Goal: Find specific page/section: Find specific page/section

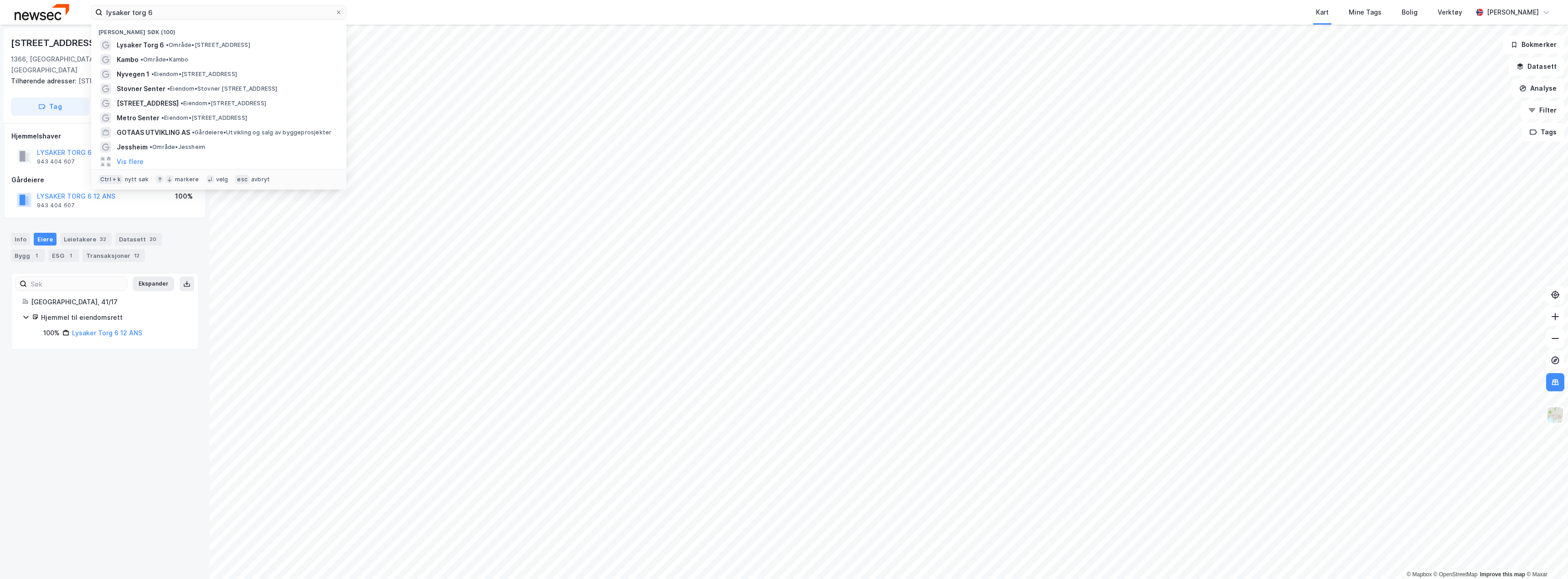
click at [169, 13] on input "lysaker torg 6" at bounding box center [219, 12] width 233 height 13
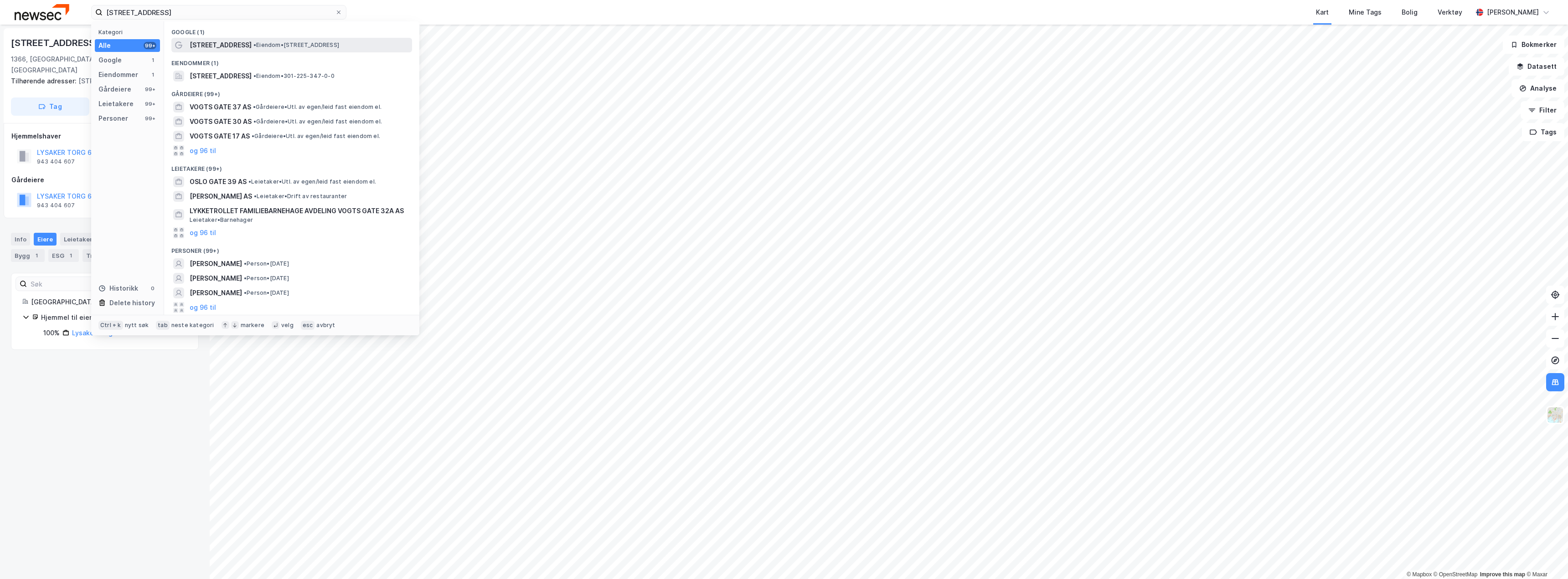
type input "[STREET_ADDRESS]"
click at [219, 44] on span "[STREET_ADDRESS]" at bounding box center [221, 45] width 62 height 11
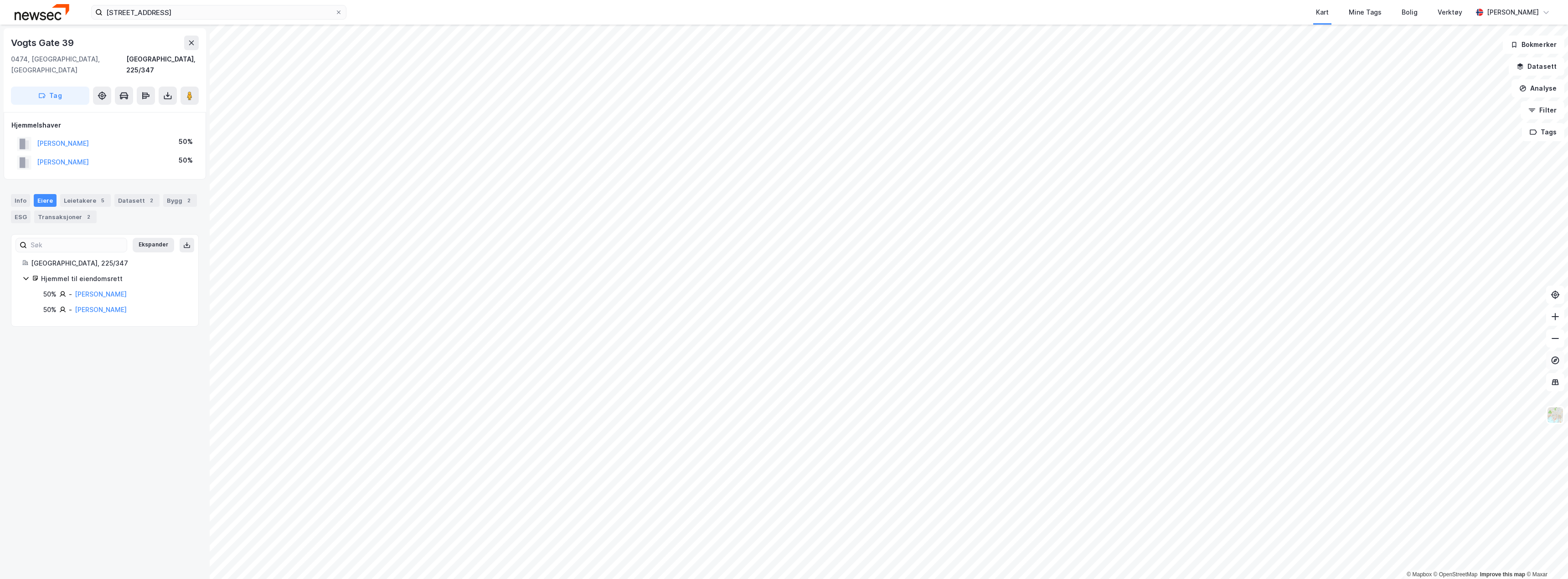
click at [1559, 362] on icon at bounding box center [1555, 360] width 9 height 9
click at [895, 578] on html "[STREET_ADDRESS] Kart Mine Tags Bolig Verktøy [PERSON_NAME] © Mapbox © OpenStre…" at bounding box center [784, 290] width 1568 height 579
click at [26, 194] on div "Info" at bounding box center [20, 200] width 19 height 13
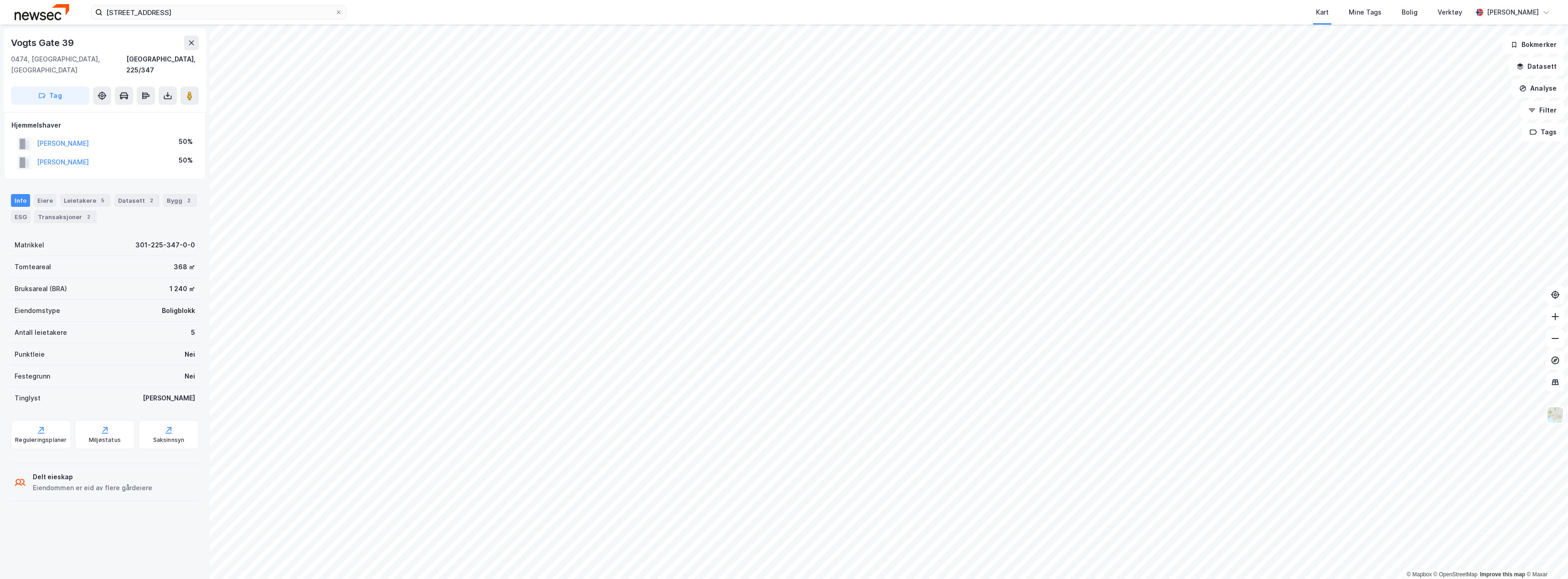
click at [72, 41] on div "Vogts Gate 39" at bounding box center [43, 43] width 65 height 15
copy div "Vogts Gate 39"
click at [337, 9] on div at bounding box center [338, 12] width 5 height 7
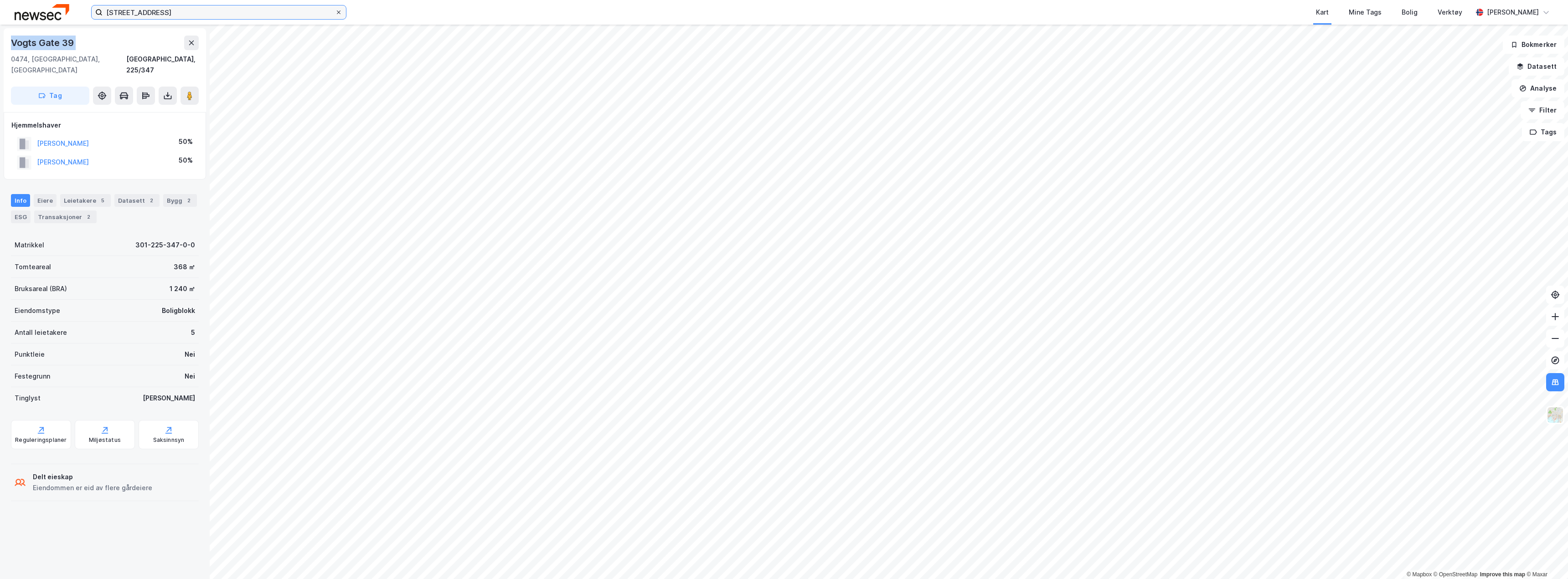
click at [335, 9] on input "[STREET_ADDRESS]" at bounding box center [219, 12] width 233 height 13
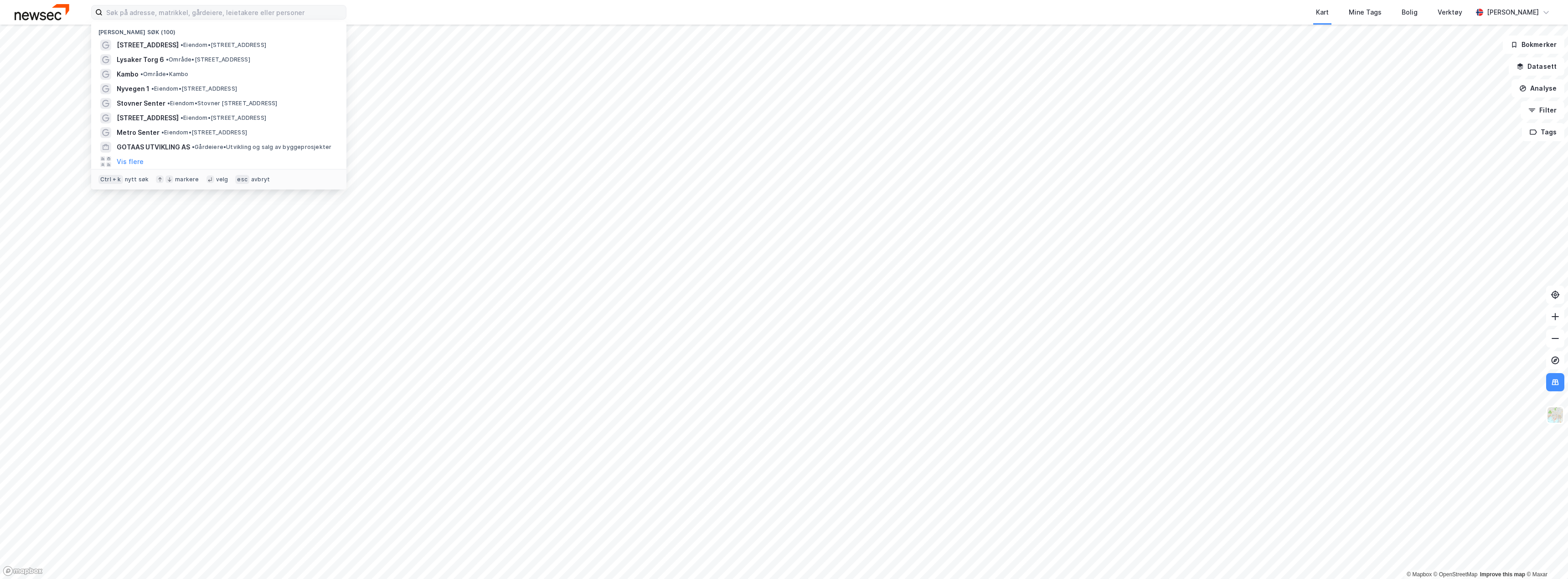
click at [35, 17] on img at bounding box center [42, 12] width 55 height 16
